Goal: Transaction & Acquisition: Purchase product/service

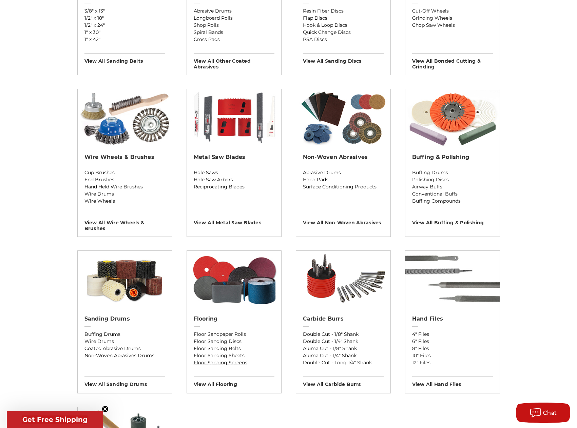
scroll to position [305, 0]
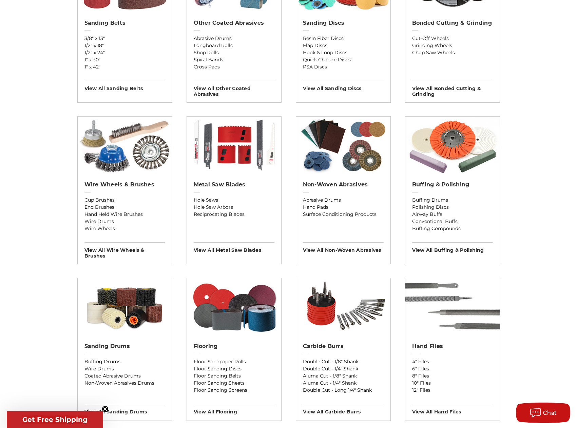
click at [450, 177] on div "Buffing & Polishing Buffing Drums Polishing Discs Airway Buffs Conventional Buf…" at bounding box center [452, 215] width 94 height 78
click at [453, 158] on img at bounding box center [452, 146] width 94 height 58
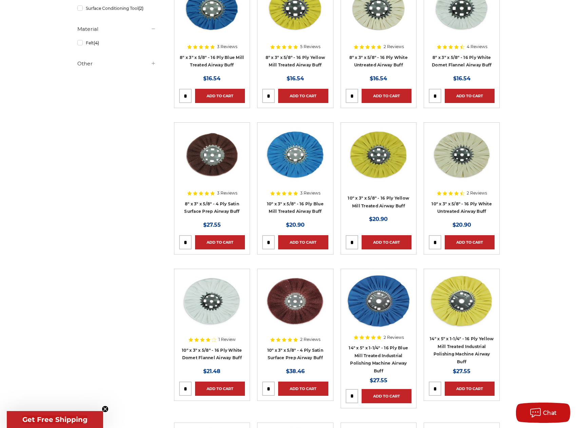
scroll to position [339, 0]
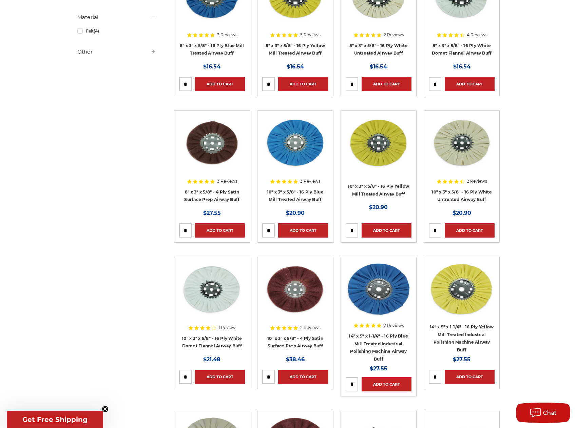
click at [355, 229] on input "tel" at bounding box center [352, 231] width 12 height 14
type input "*"
click at [390, 232] on link "Add to Cart" at bounding box center [386, 230] width 50 height 14
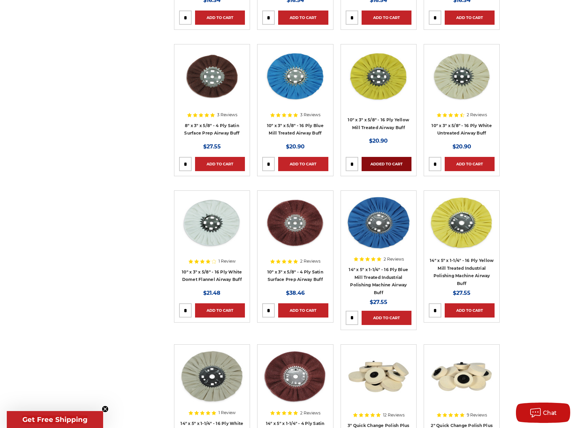
scroll to position [407, 0]
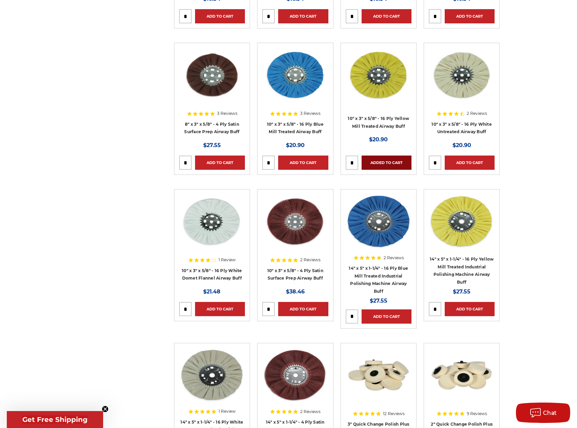
click at [398, 162] on link "Added to Cart" at bounding box center [386, 163] width 50 height 14
click at [463, 162] on link "Add to Cart" at bounding box center [469, 163] width 50 height 14
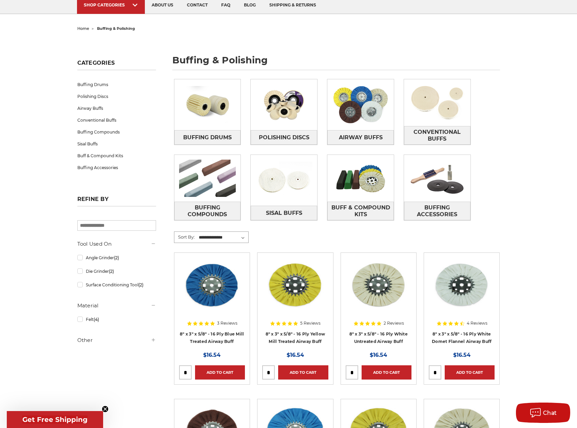
scroll to position [34, 0]
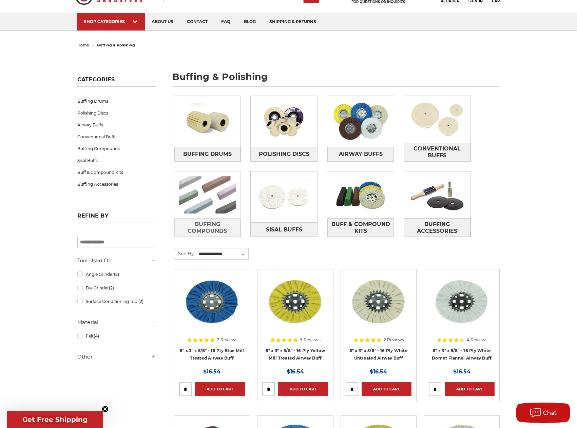
click at [213, 193] on img at bounding box center [207, 195] width 66 height 47
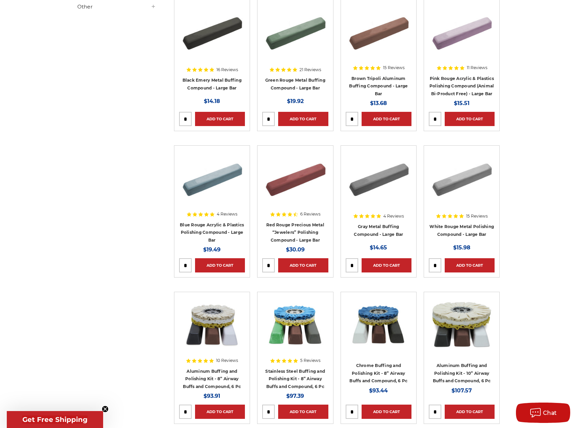
scroll to position [136, 0]
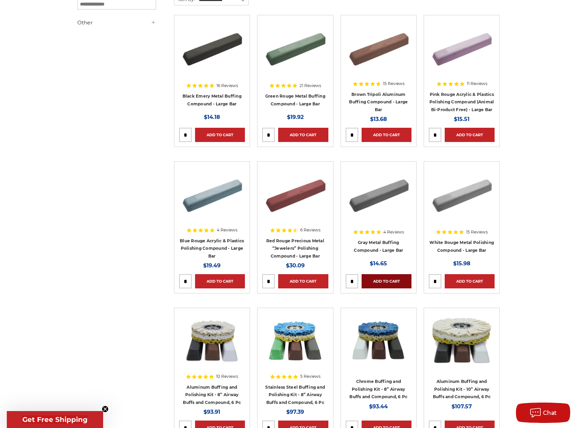
click at [390, 280] on link "Add to Cart" at bounding box center [386, 281] width 50 height 14
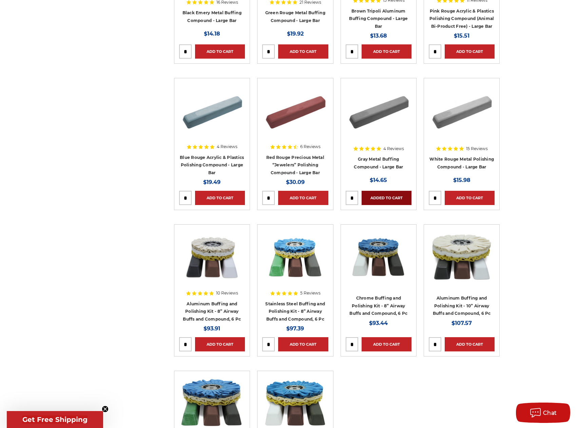
scroll to position [203, 0]
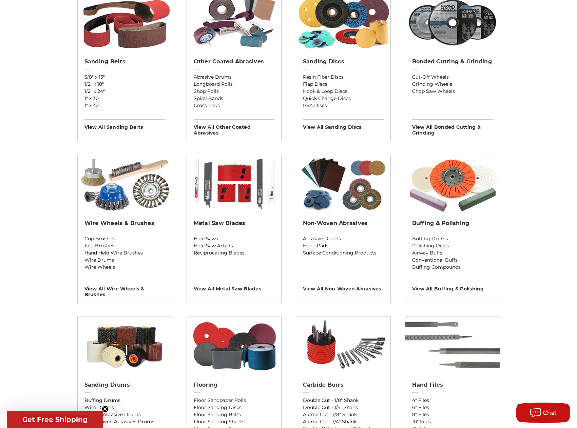
scroll to position [271, 0]
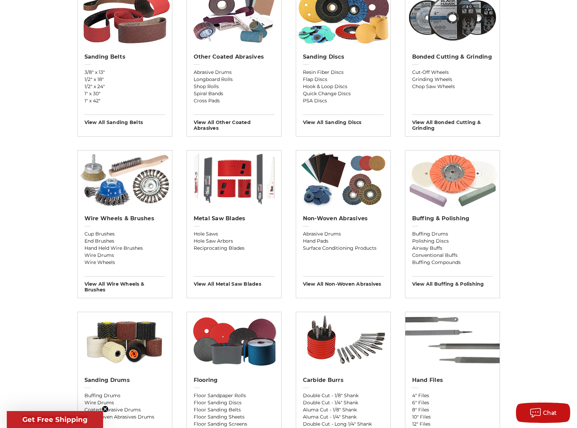
click at [453, 187] on img at bounding box center [452, 180] width 94 height 58
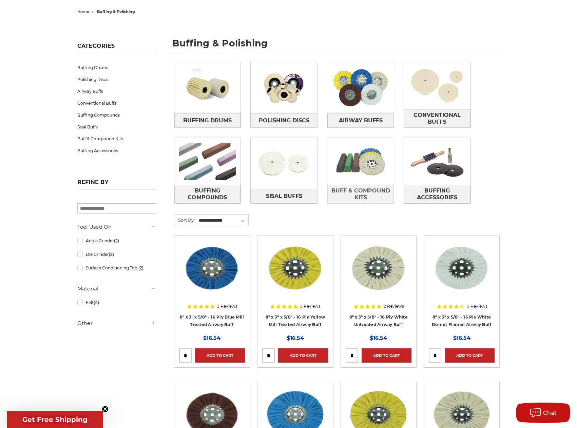
scroll to position [68, 0]
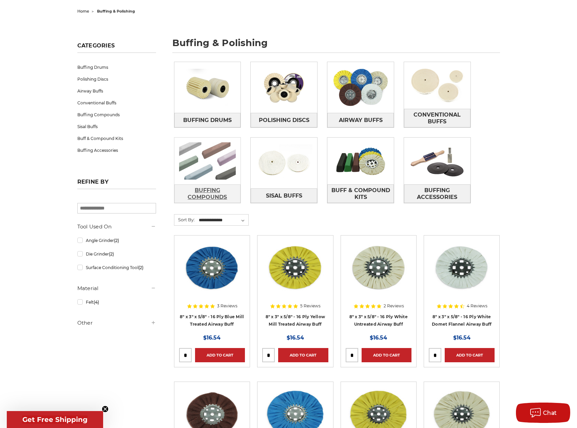
click at [205, 193] on span "Buffing Compounds" at bounding box center [208, 194] width 66 height 18
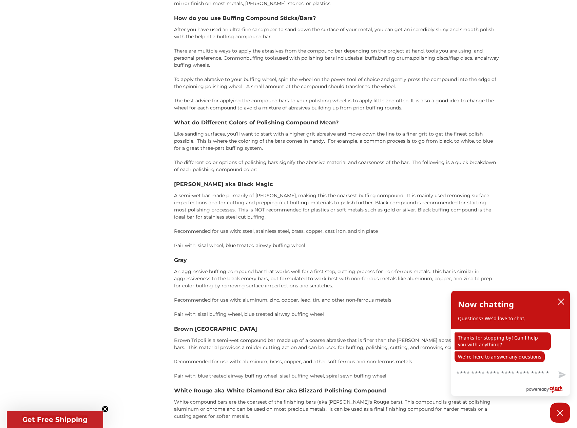
scroll to position [881, 0]
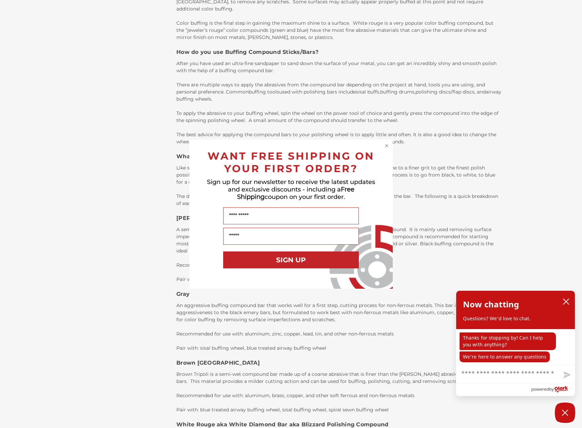
click at [388, 145] on circle "Close dialog" at bounding box center [386, 145] width 6 height 6
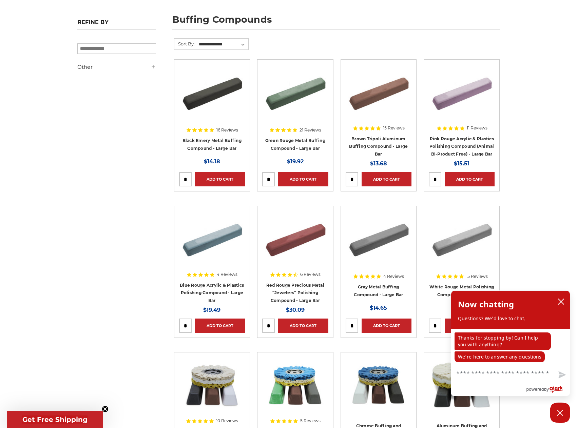
scroll to position [0, 0]
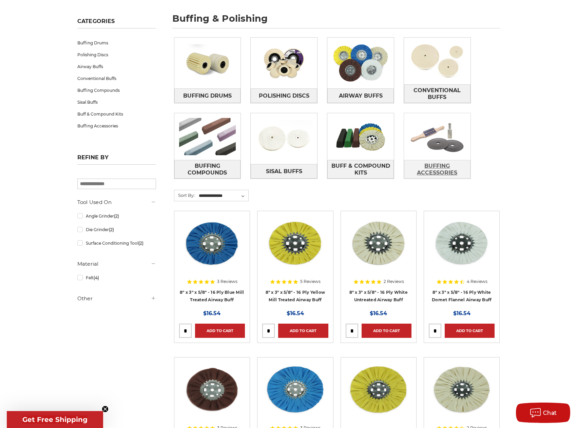
scroll to position [102, 0]
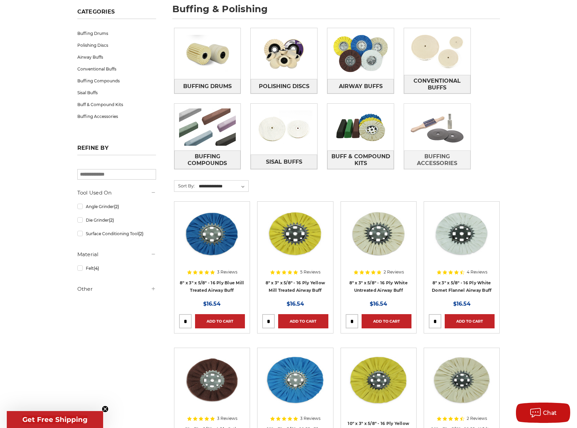
click at [437, 137] on img at bounding box center [437, 127] width 66 height 47
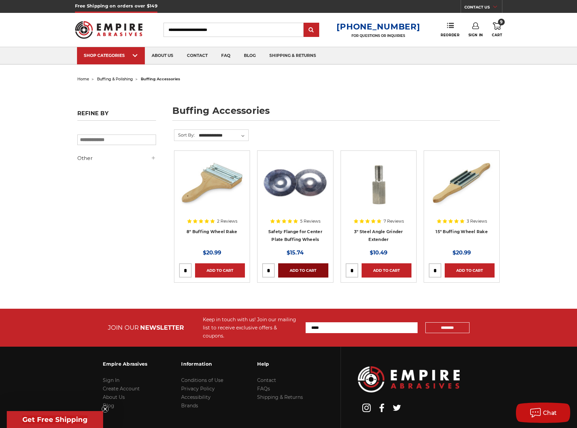
click at [296, 270] on link "Add to Cart" at bounding box center [303, 270] width 50 height 14
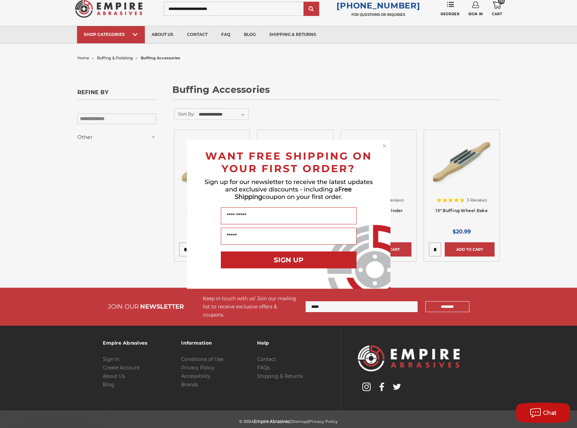
scroll to position [32, 0]
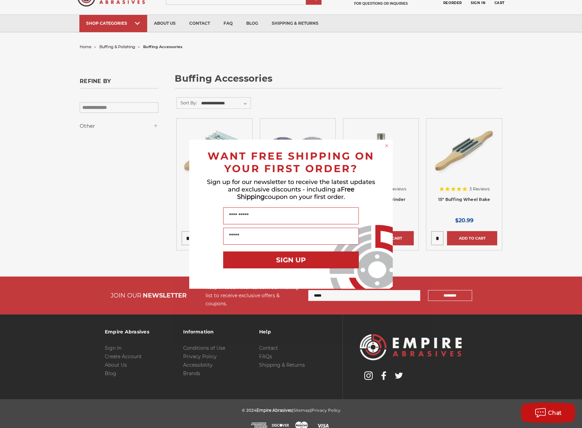
click at [385, 143] on circle "Close dialog" at bounding box center [386, 145] width 6 height 6
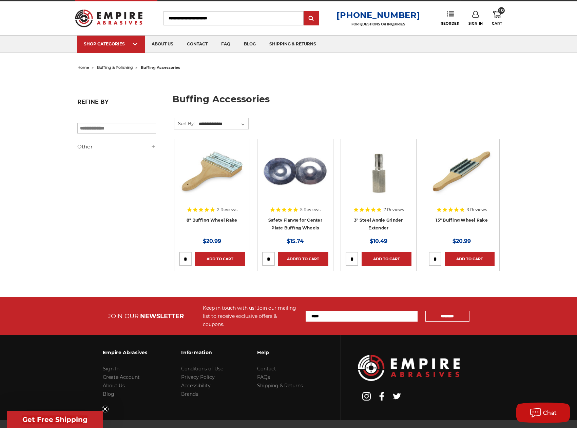
scroll to position [0, 0]
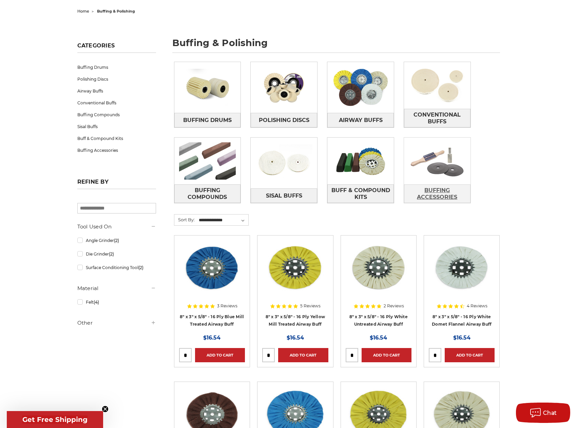
click at [437, 191] on span "Buffing Accessories" at bounding box center [437, 194] width 66 height 18
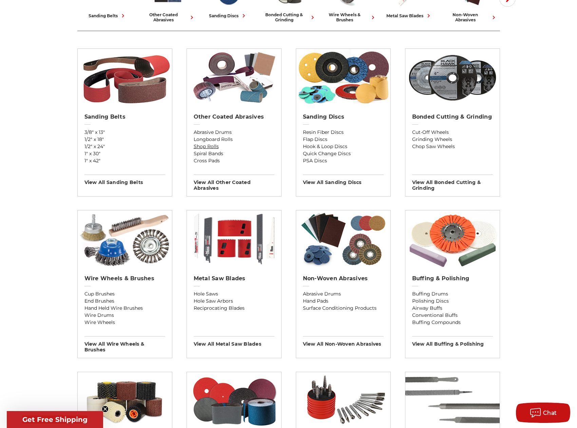
scroll to position [203, 0]
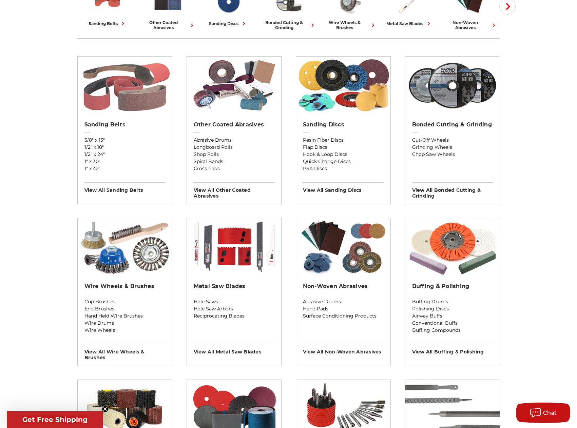
click at [122, 81] on img at bounding box center [125, 86] width 94 height 58
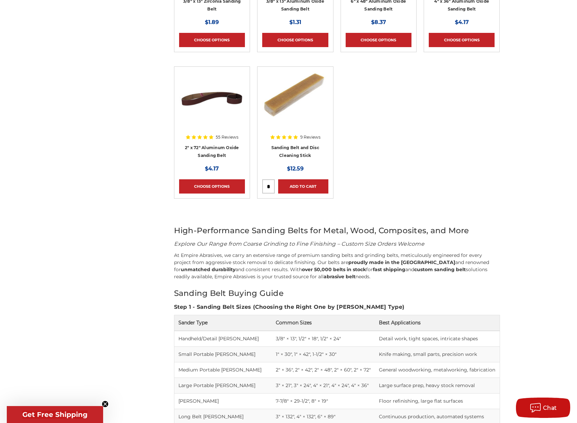
scroll to position [7289, 0]
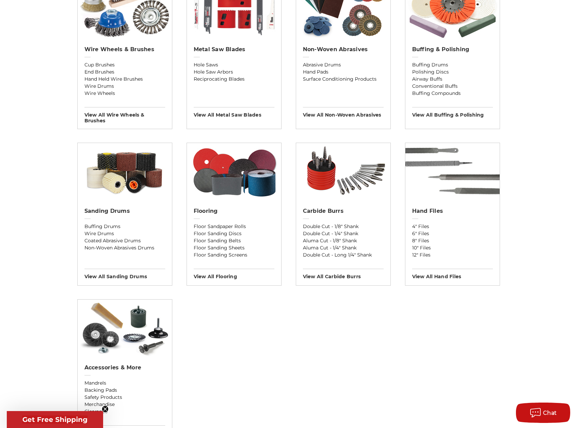
scroll to position [441, 0]
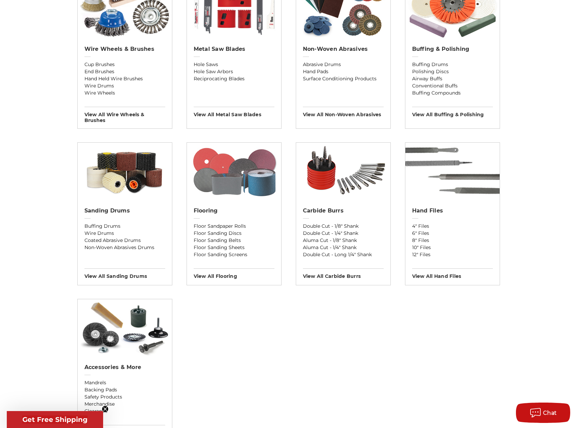
click at [227, 185] on img at bounding box center [234, 172] width 94 height 58
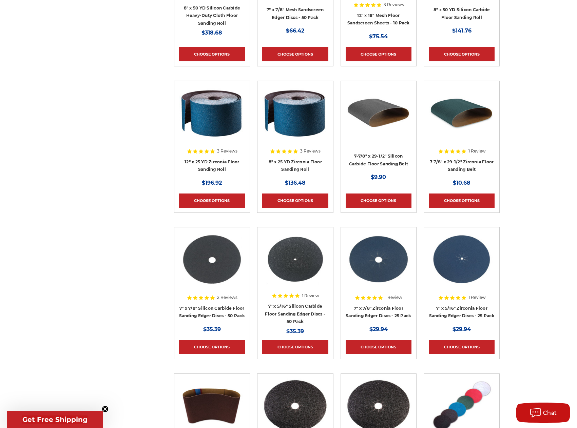
scroll to position [542, 0]
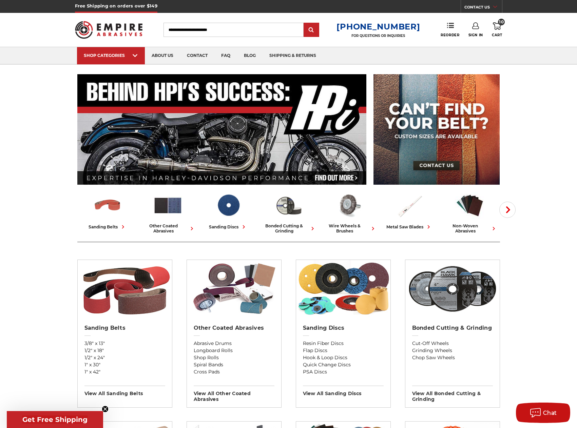
click at [498, 26] on icon at bounding box center [497, 25] width 8 height 7
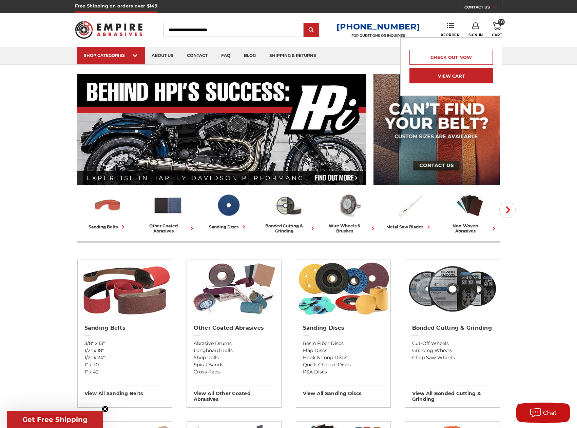
click at [457, 76] on link "View Cart" at bounding box center [450, 75] width 83 height 15
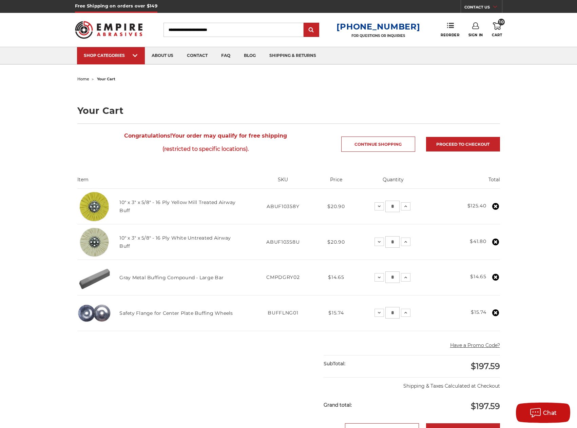
click at [395, 205] on input "*" at bounding box center [392, 207] width 14 height 12
type input "*"
click at [393, 241] on input "*" at bounding box center [392, 242] width 14 height 12
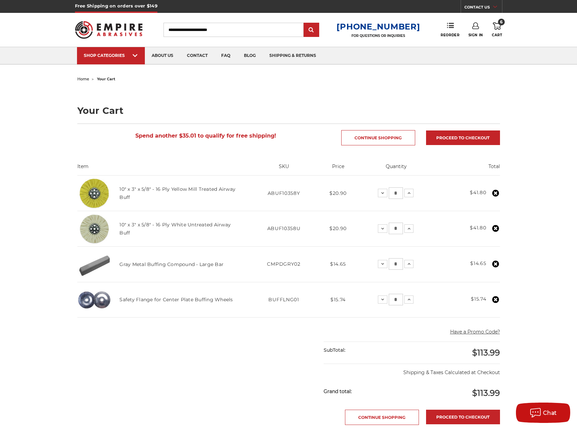
click at [400, 228] on input "*" at bounding box center [396, 229] width 14 height 12
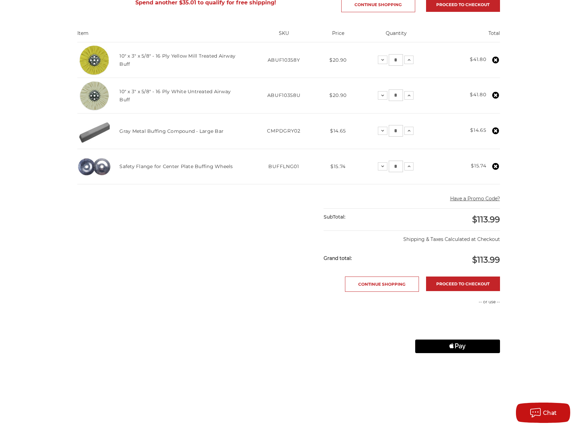
scroll to position [136, 0]
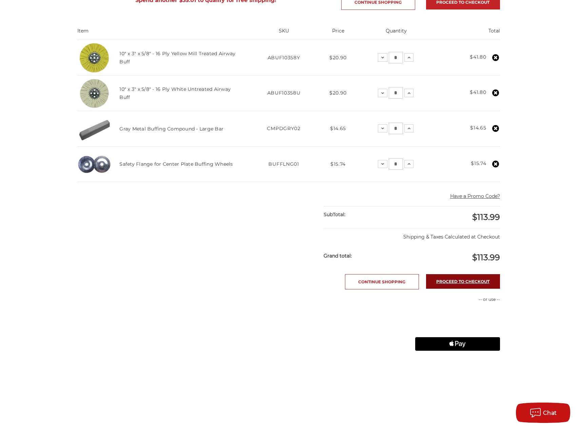
type input "*"
click at [477, 281] on link "Proceed to checkout" at bounding box center [463, 281] width 74 height 15
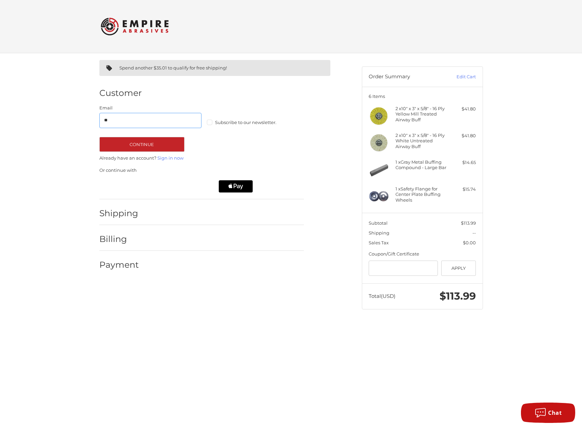
type input "**********"
click at [159, 142] on button "Continue" at bounding box center [141, 144] width 85 height 15
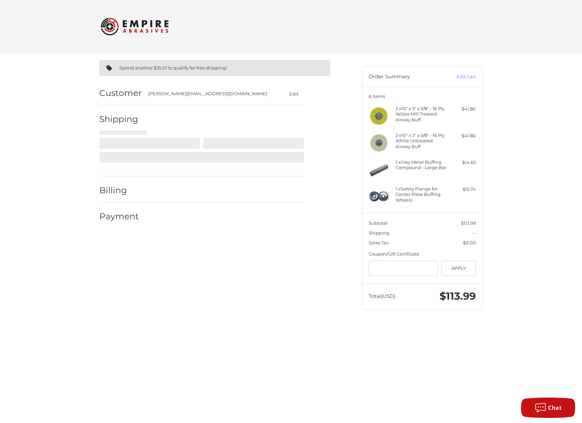
select select "**"
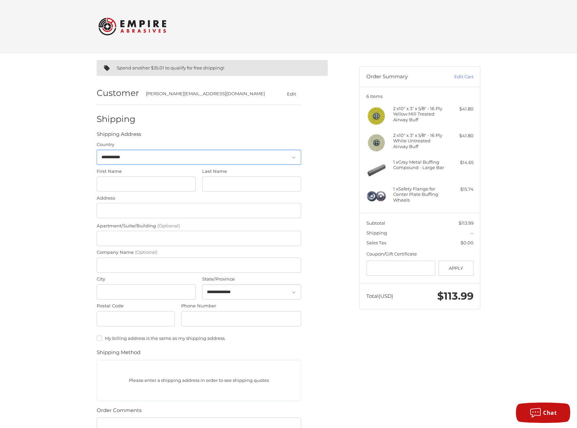
scroll to position [19, 0]
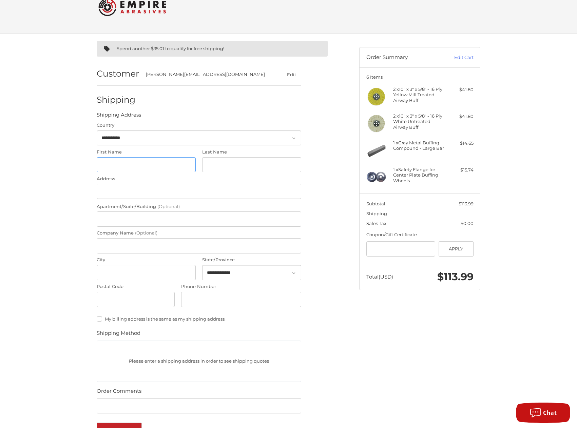
click at [112, 167] on input "First Name" at bounding box center [146, 164] width 99 height 15
type input "****"
type input "******"
type input "**********"
type input "****"
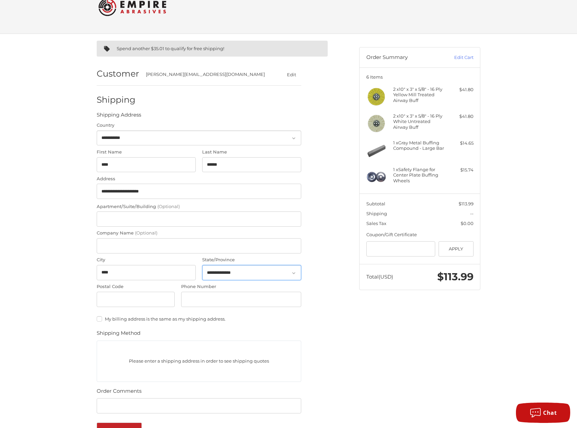
select select "**"
type input "*****"
type input "**********"
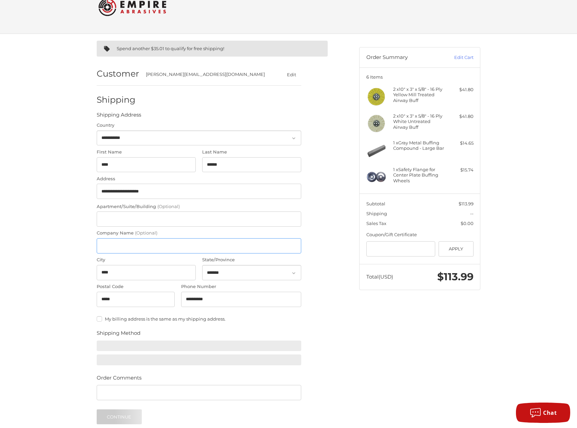
click at [115, 246] on input "Company Name (Optional)" at bounding box center [199, 245] width 204 height 15
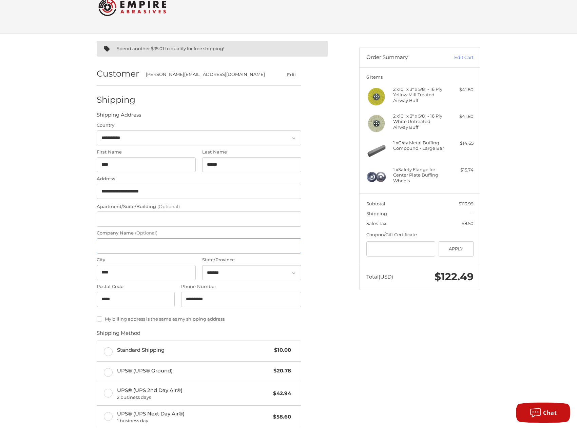
type input "**********"
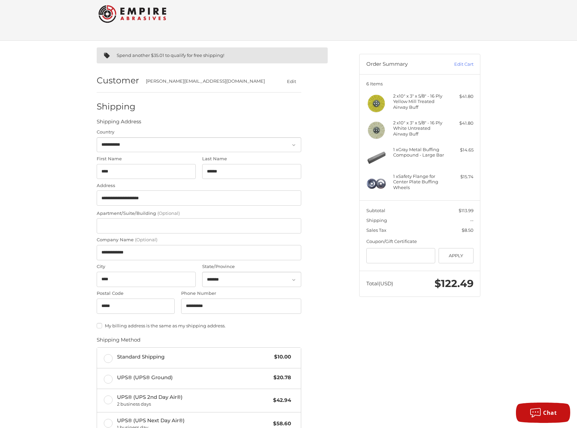
scroll to position [0, 0]
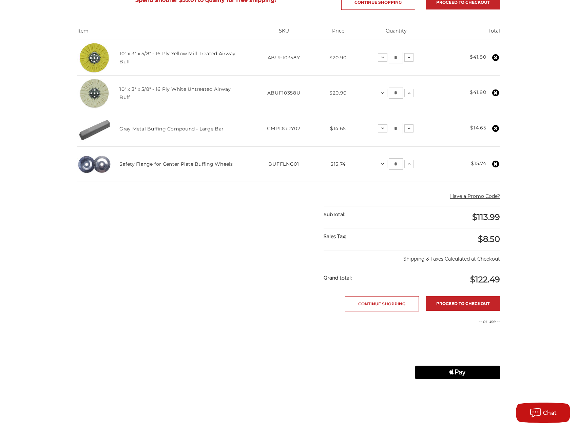
click at [496, 129] on icon at bounding box center [495, 128] width 7 height 7
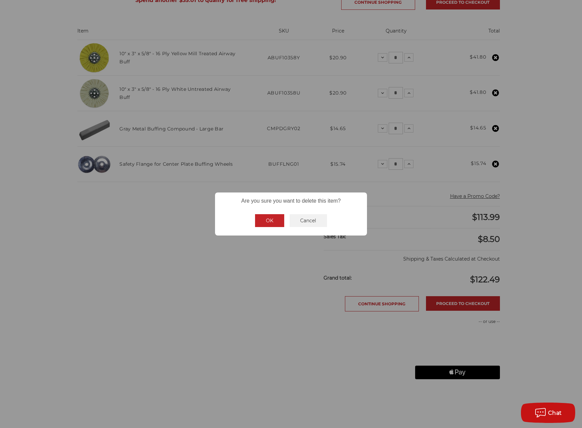
click at [315, 219] on button "Cancel" at bounding box center [309, 220] width 38 height 13
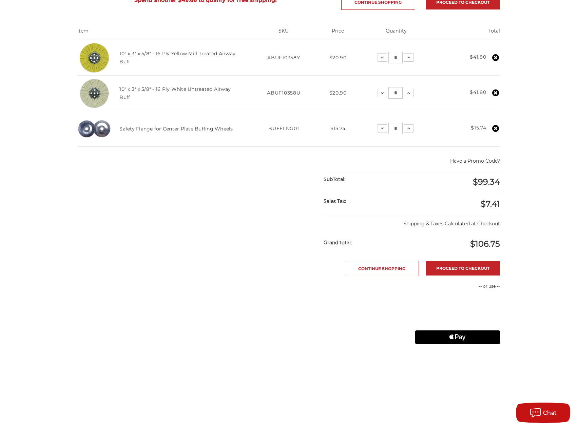
scroll to position [102, 0]
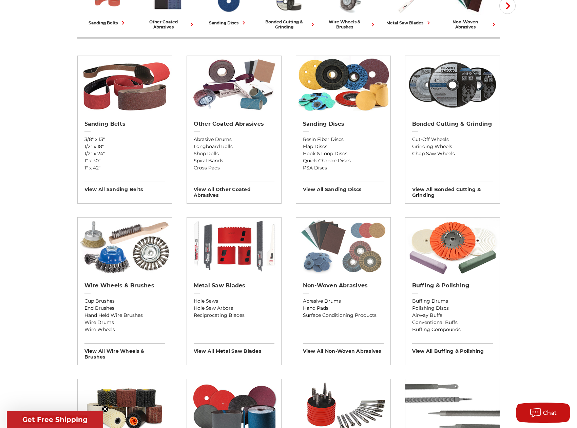
scroll to position [237, 0]
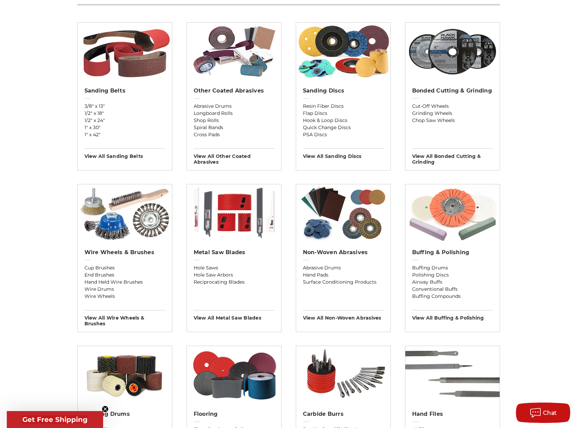
click at [451, 227] on img at bounding box center [452, 213] width 94 height 58
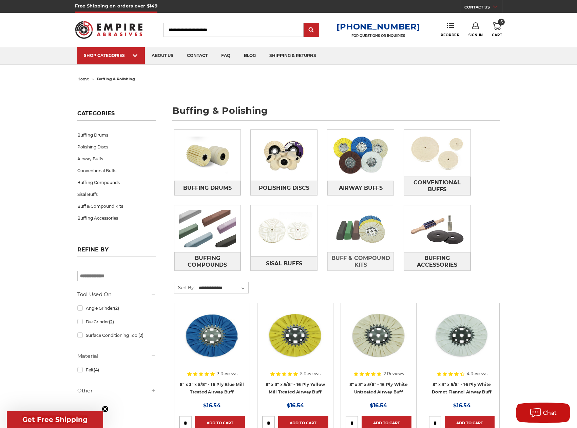
click at [366, 229] on img at bounding box center [360, 228] width 66 height 47
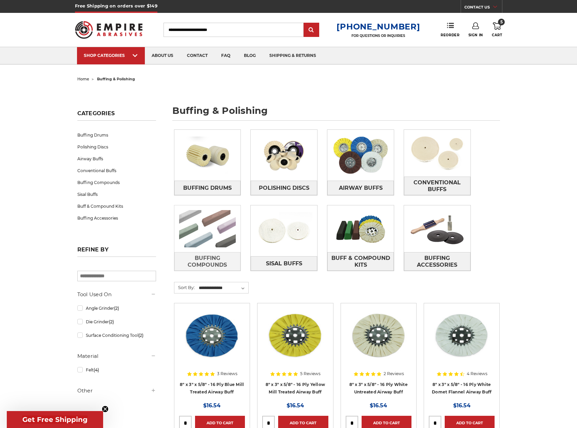
click at [213, 229] on img at bounding box center [207, 228] width 66 height 47
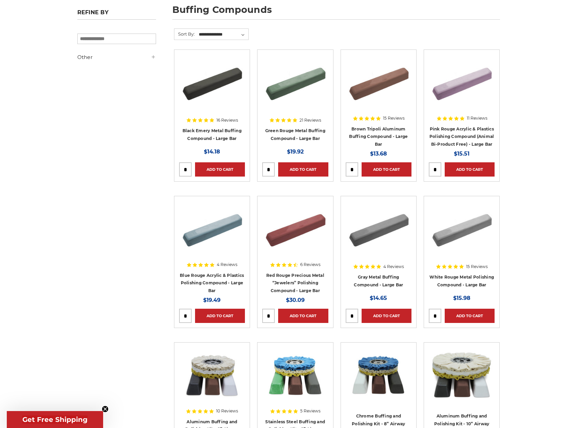
scroll to position [102, 0]
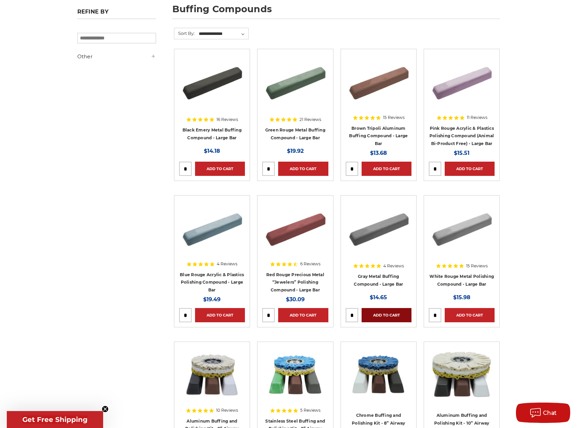
click at [379, 314] on link "Add to Cart" at bounding box center [386, 315] width 50 height 14
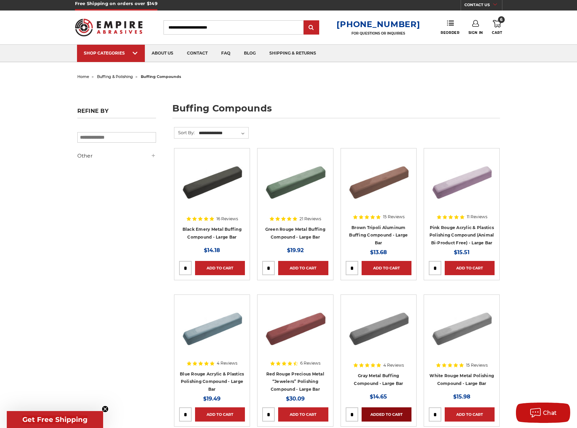
scroll to position [0, 0]
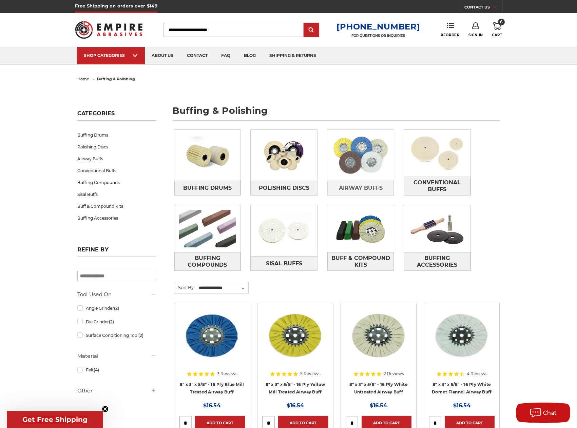
click at [362, 153] on img at bounding box center [360, 155] width 66 height 47
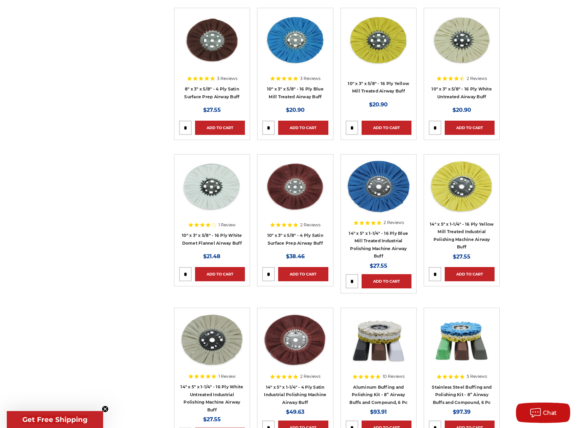
scroll to position [305, 0]
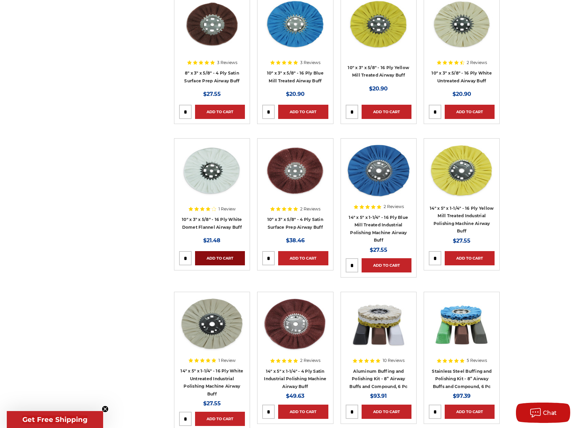
click at [216, 255] on link "Add to Cart" at bounding box center [220, 258] width 50 height 14
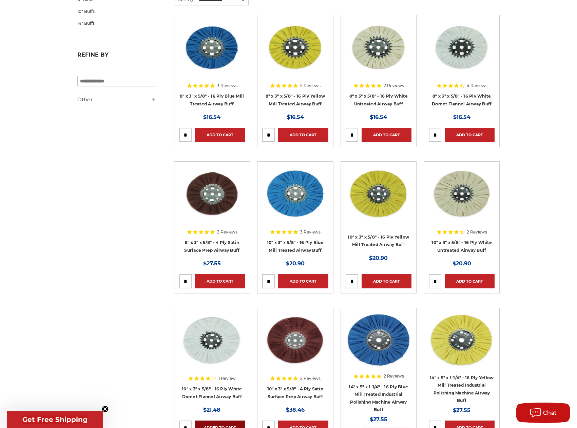
scroll to position [0, 0]
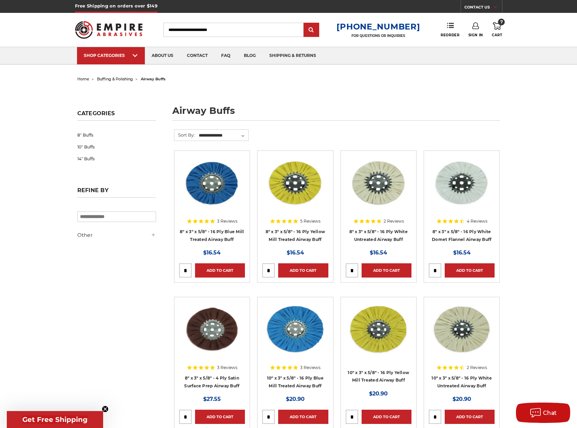
click at [499, 28] on icon at bounding box center [497, 25] width 8 height 7
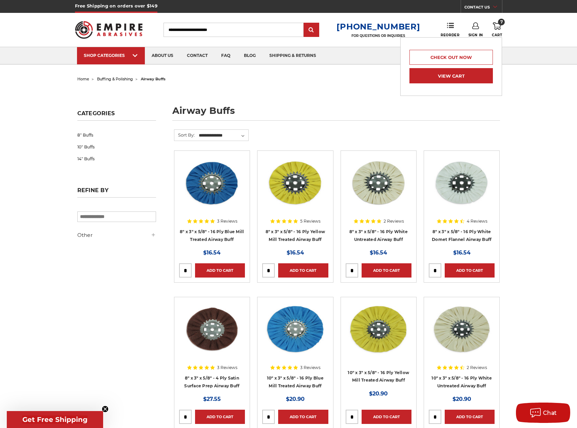
click at [446, 75] on link "View Cart" at bounding box center [450, 75] width 83 height 15
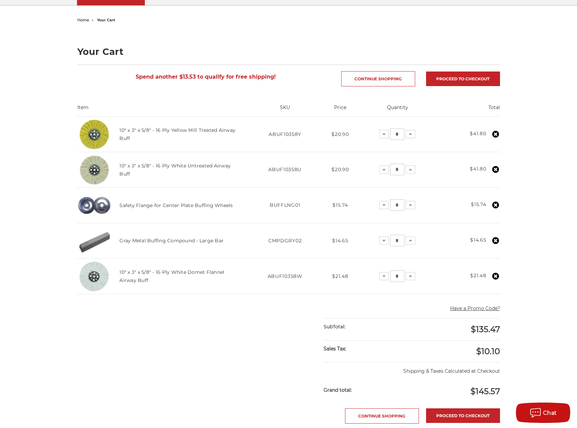
scroll to position [68, 0]
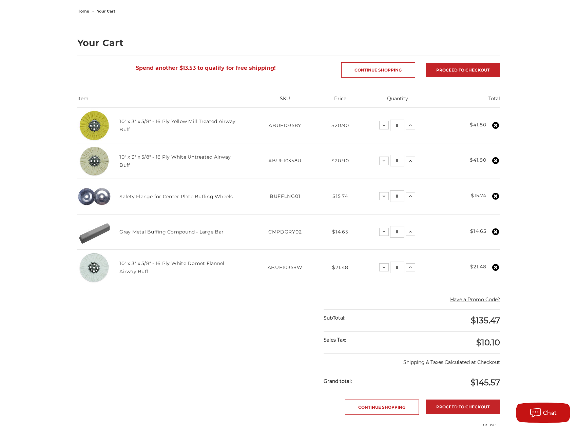
click at [398, 160] on input "*" at bounding box center [397, 161] width 14 height 12
type input "*"
click at [467, 404] on link "Proceed to checkout" at bounding box center [463, 407] width 74 height 15
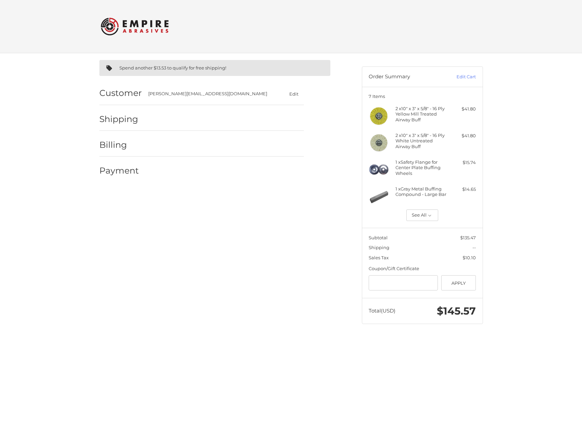
select select "**"
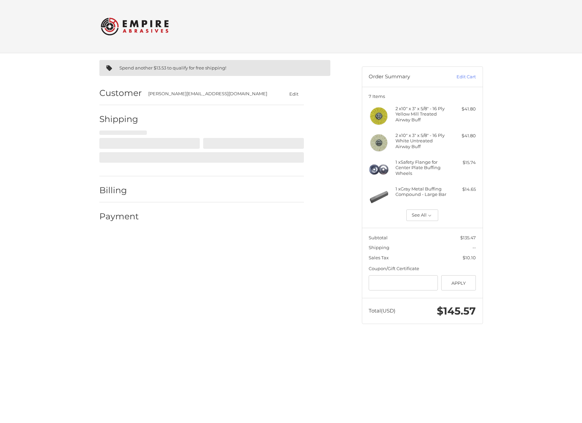
select select "**"
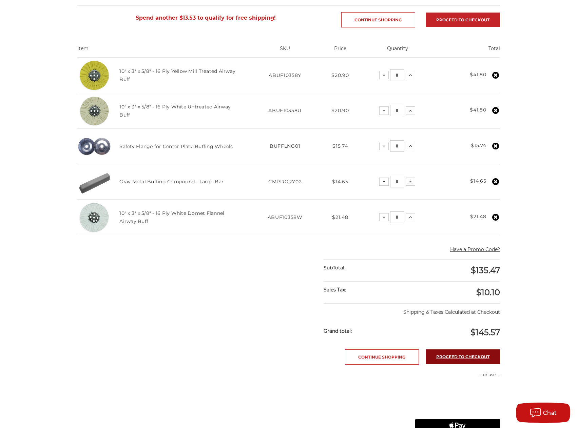
scroll to position [102, 0]
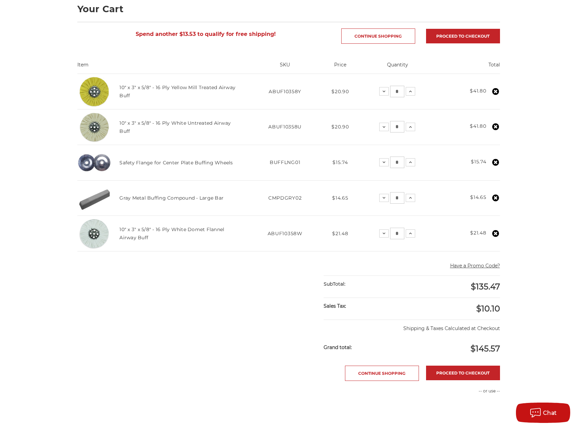
click at [399, 198] on input "*" at bounding box center [397, 198] width 14 height 12
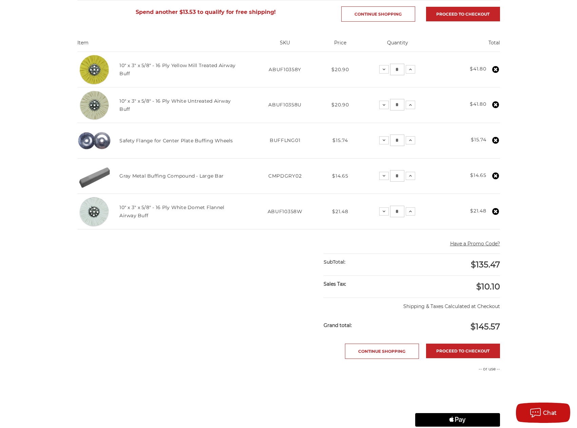
scroll to position [136, 0]
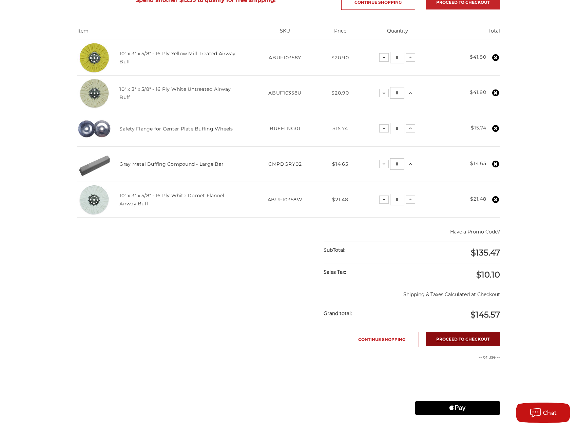
type input "*"
click at [467, 339] on link "Proceed to checkout" at bounding box center [463, 339] width 74 height 15
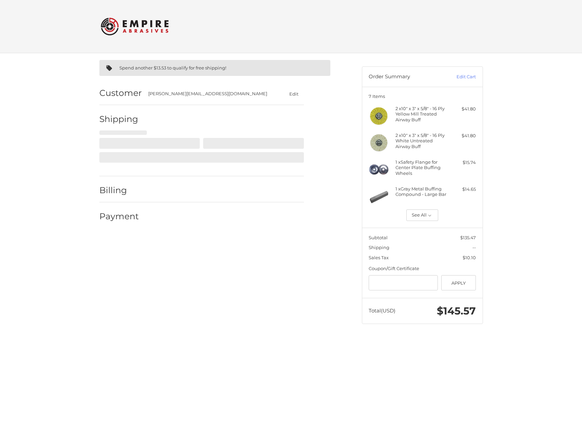
select select "**"
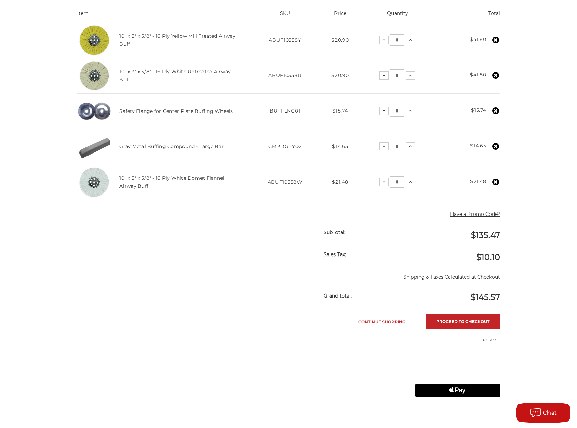
scroll to position [203, 0]
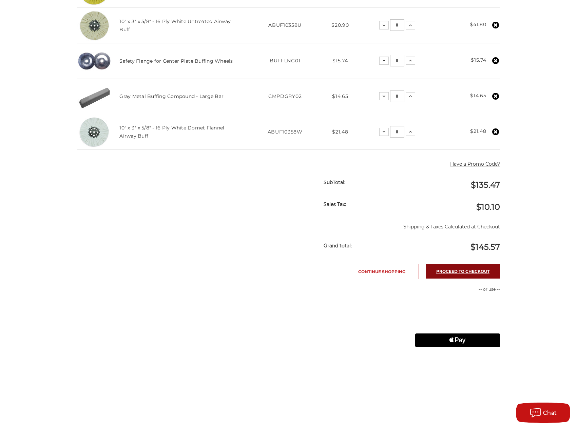
click at [467, 270] on link "Proceed to checkout" at bounding box center [463, 271] width 74 height 15
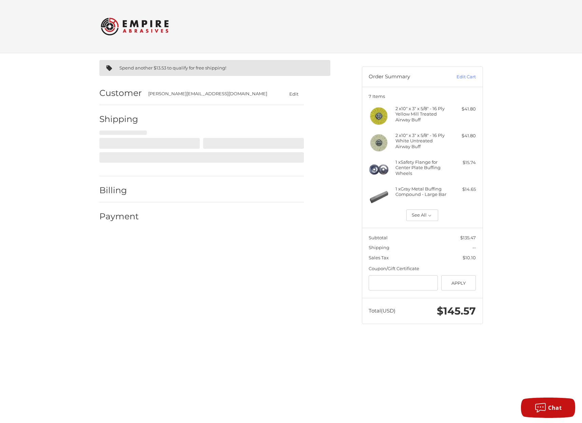
select select "**"
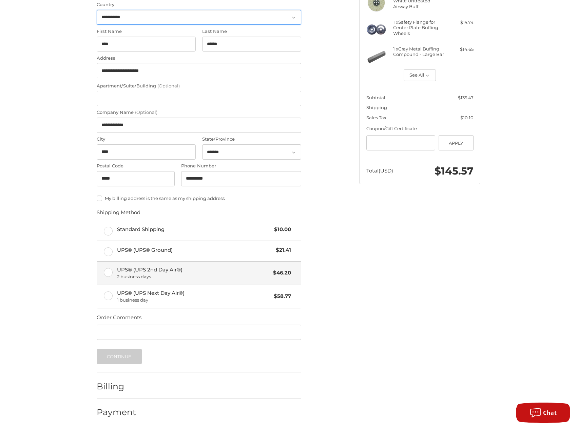
scroll to position [142, 0]
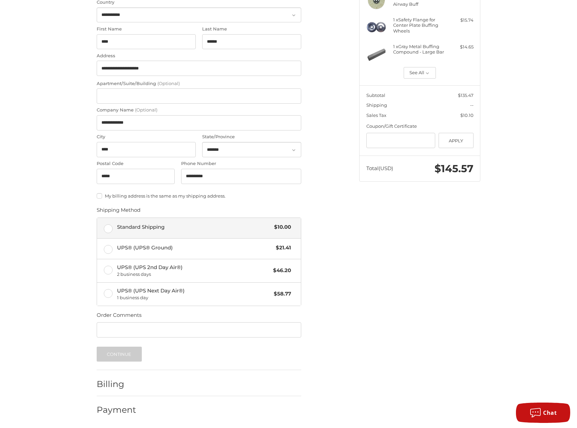
click at [110, 227] on label "Standard Shipping $10.00" at bounding box center [199, 228] width 204 height 20
click at [128, 350] on button "Continue" at bounding box center [119, 354] width 45 height 15
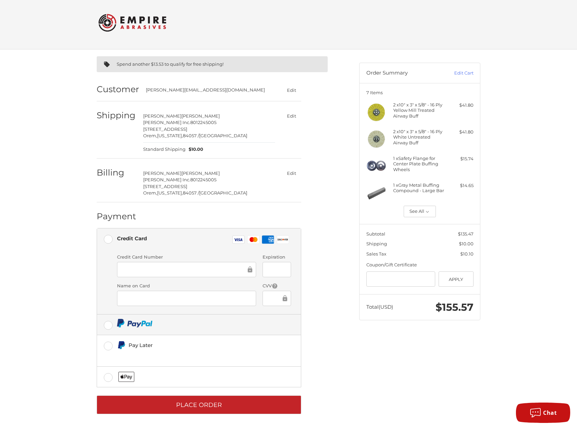
scroll to position [5, 0]
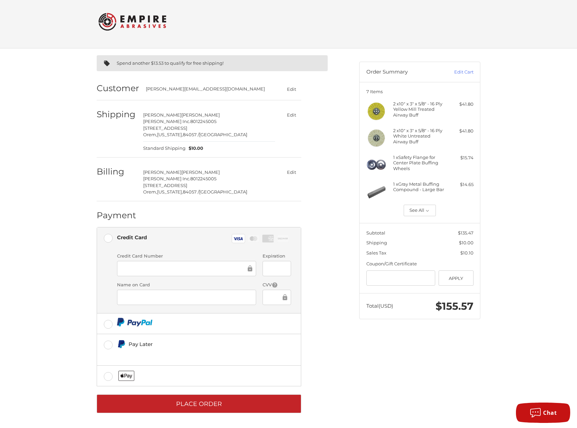
click at [350, 371] on div "Spend another $13.53 to qualify for free shipping! Customer dale@cpcracing.com …" at bounding box center [223, 234] width 262 height 373
click at [375, 278] on input "Gift Certificate or Coupon Code" at bounding box center [400, 278] width 69 height 15
type input "**********"
click at [236, 238] on rect at bounding box center [238, 238] width 13 height 9
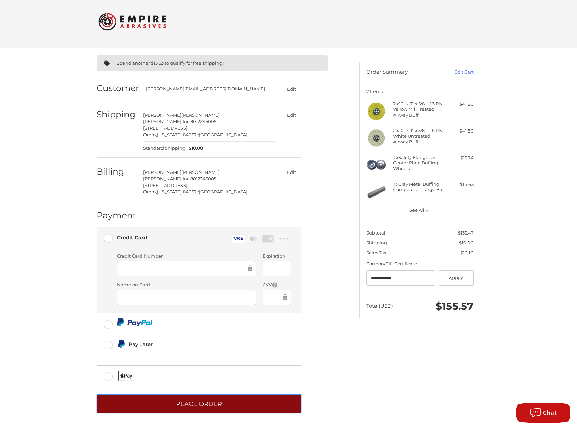
click at [229, 404] on button "Place Order" at bounding box center [199, 404] width 204 height 19
click at [270, 401] on button "Place Order" at bounding box center [199, 404] width 204 height 19
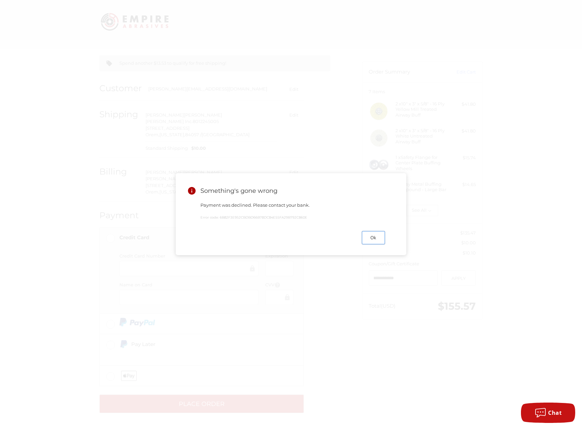
click at [371, 237] on button "Ok" at bounding box center [373, 237] width 23 height 13
